Goal: Information Seeking & Learning: Find specific fact

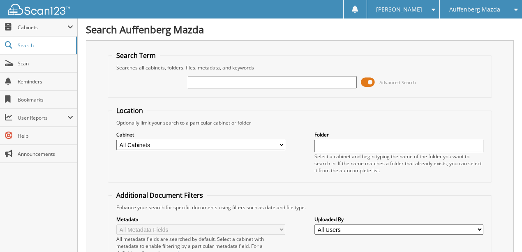
click at [233, 83] on input "text" at bounding box center [272, 82] width 169 height 12
type input "J4123879"
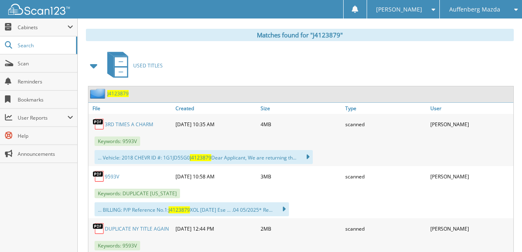
scroll to position [356, 0]
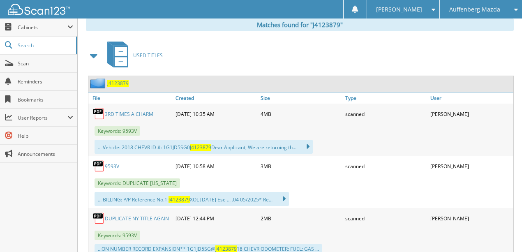
click at [118, 111] on link "3RD TIMES A CHARM" at bounding box center [129, 114] width 48 height 7
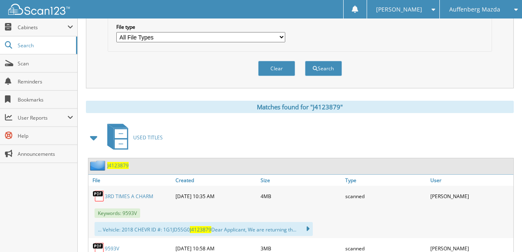
scroll to position [329, 0]
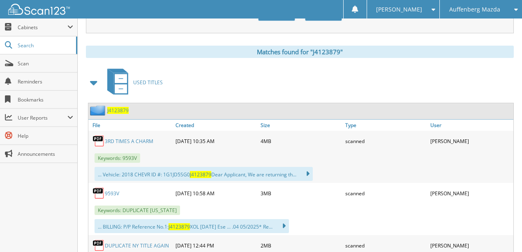
click at [116, 138] on link "3RD TIMES A CHARM" at bounding box center [129, 141] width 48 height 7
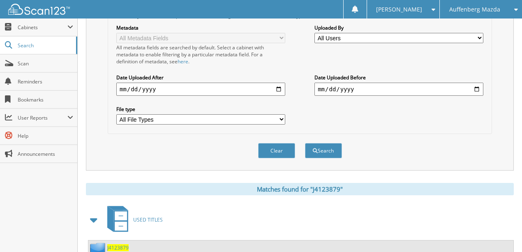
click at [281, 144] on button "Clear" at bounding box center [276, 150] width 37 height 15
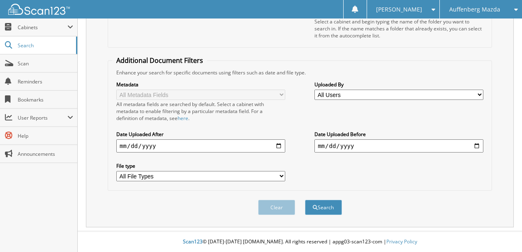
scroll to position [127, 0]
